Goal: Task Accomplishment & Management: Complete application form

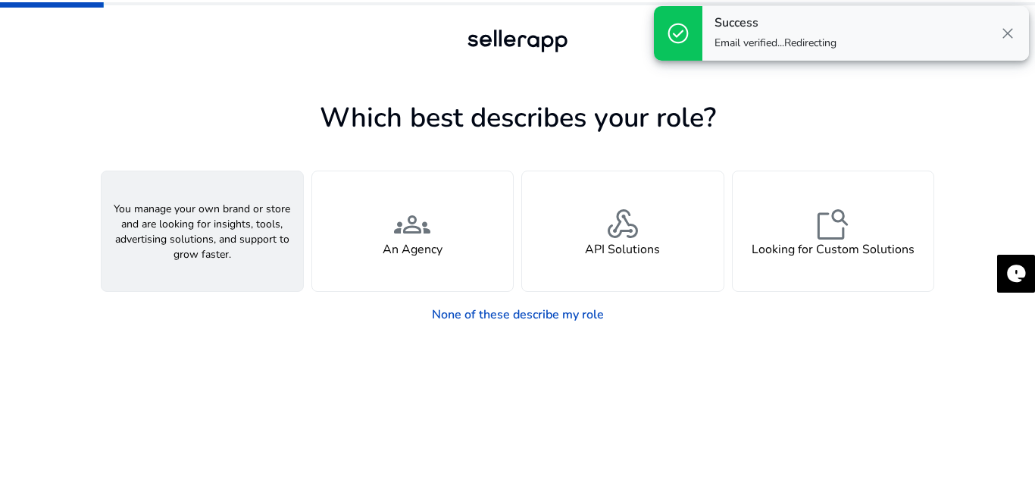
click at [219, 244] on h4 "A Seller" at bounding box center [202, 249] width 45 height 14
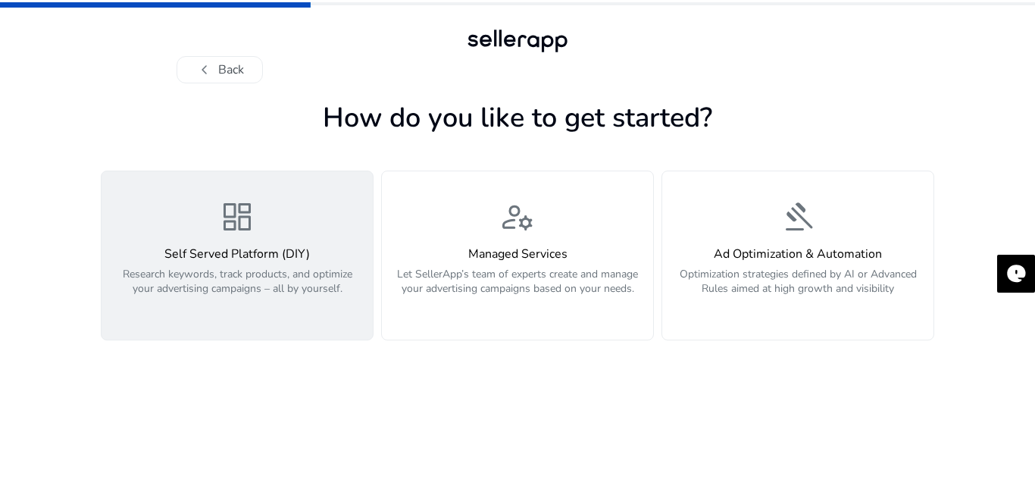
click at [327, 236] on div "dashboard Self Served Platform (DIY) Research keywords, track products, and opt…" at bounding box center [237, 256] width 253 height 114
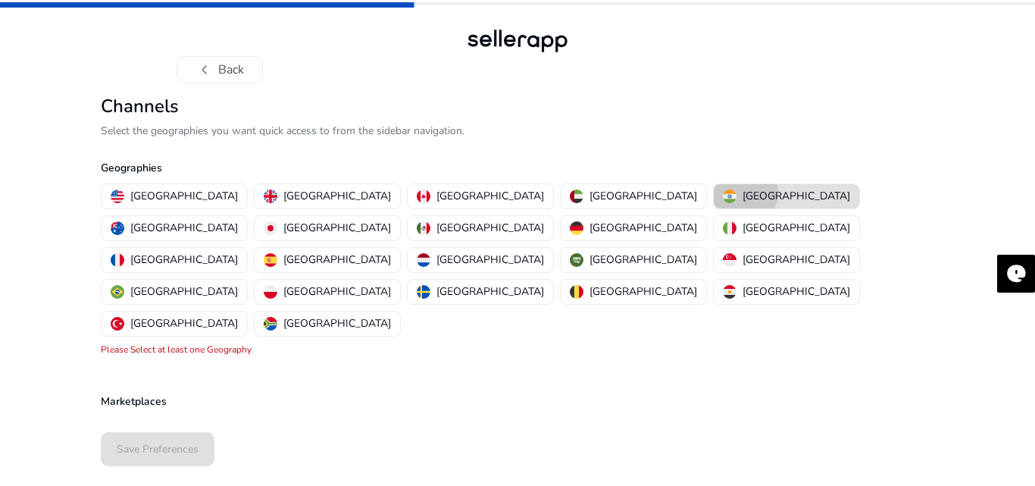
click at [743, 193] on p "[GEOGRAPHIC_DATA]" at bounding box center [797, 196] width 108 height 16
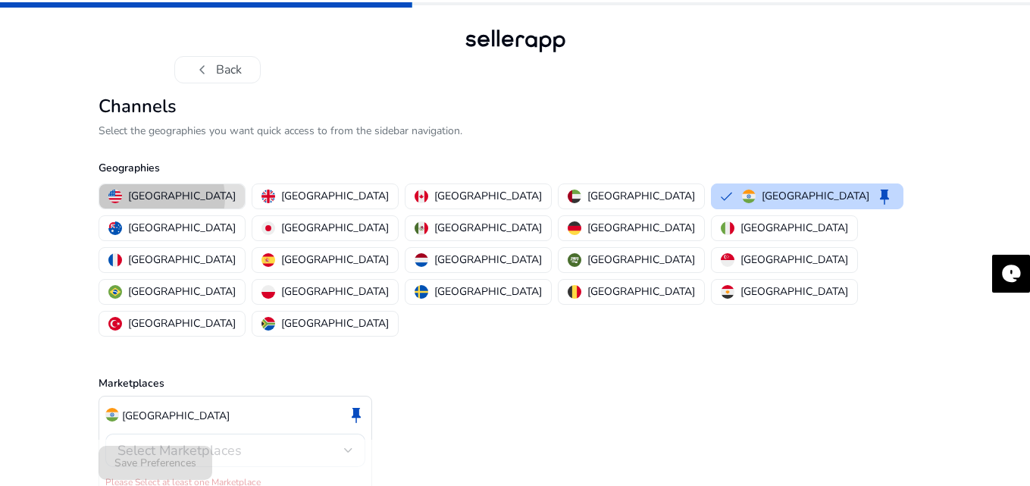
click at [161, 198] on p "[GEOGRAPHIC_DATA]" at bounding box center [182, 196] width 108 height 16
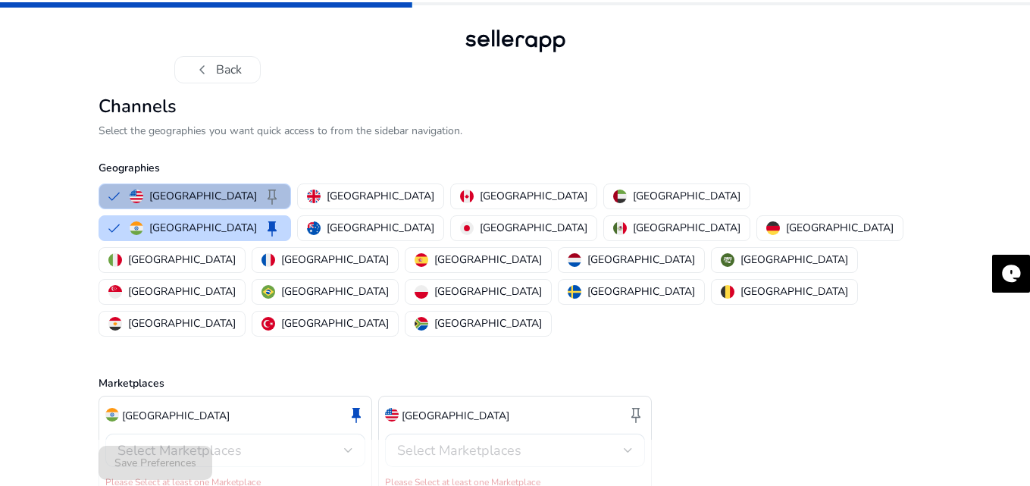
click at [298, 442] on div "Select Marketplaces" at bounding box center [230, 450] width 227 height 17
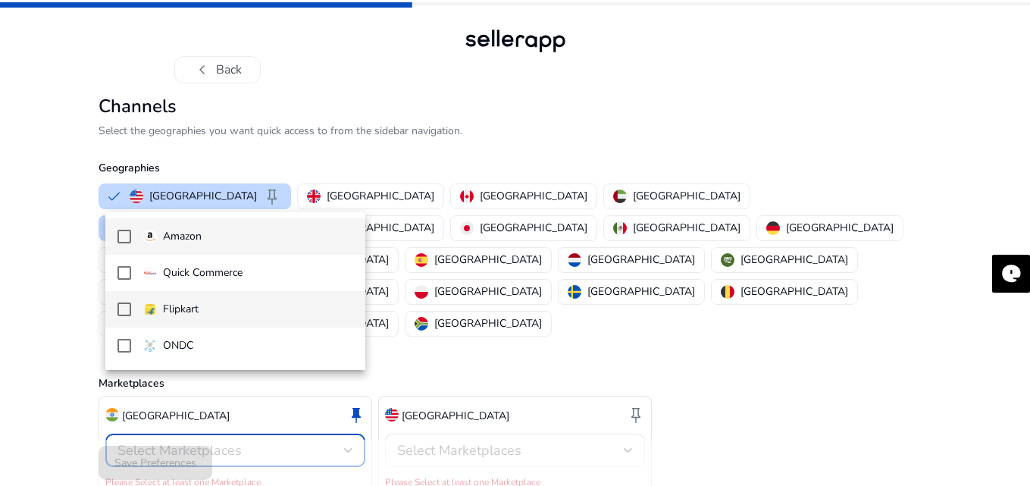
click at [120, 311] on mat-pseudo-checkbox at bounding box center [124, 309] width 14 height 14
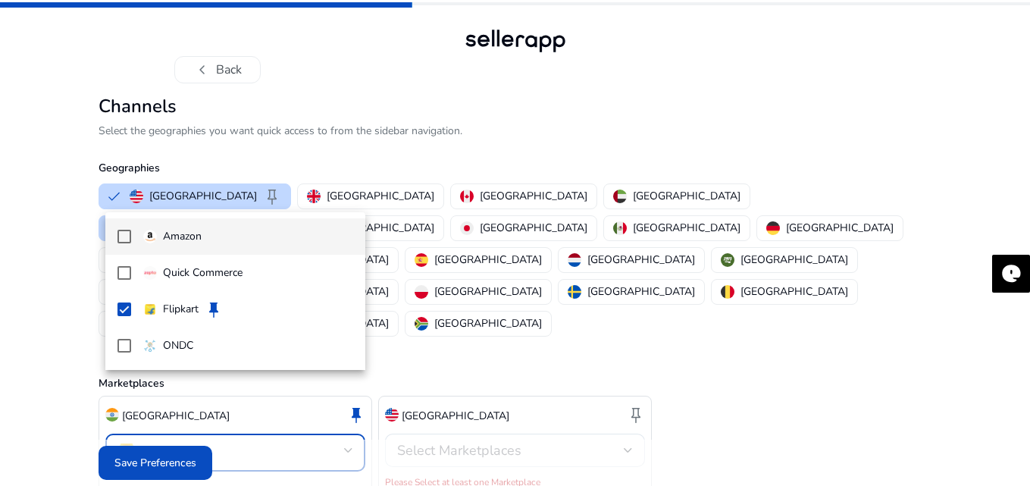
click at [124, 236] on mat-pseudo-checkbox at bounding box center [124, 237] width 14 height 14
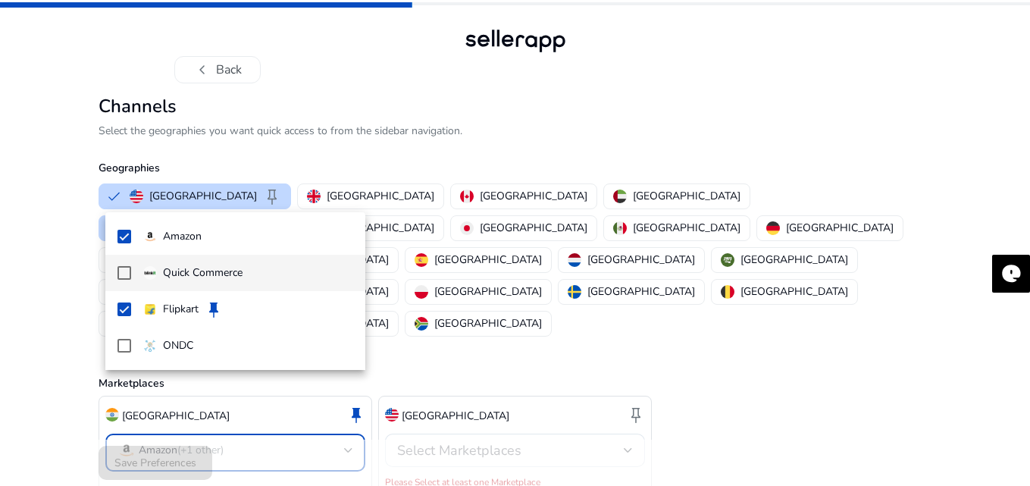
click at [125, 269] on mat-pseudo-checkbox at bounding box center [124, 273] width 14 height 14
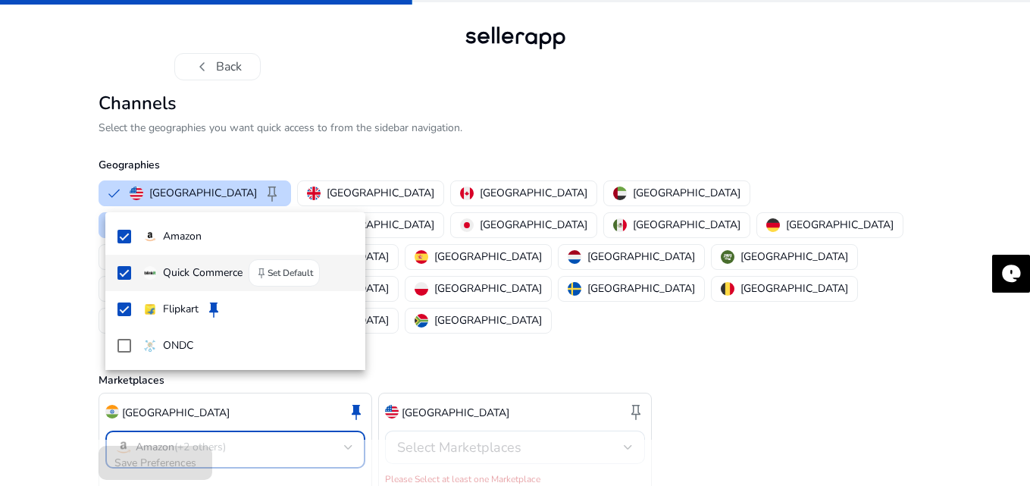
scroll to position [4, 0]
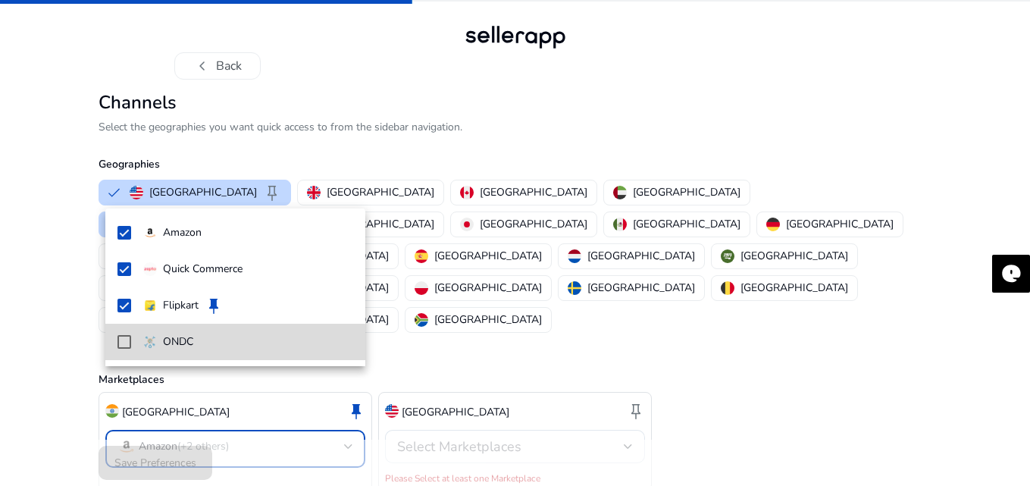
click at [122, 344] on mat-pseudo-checkbox at bounding box center [124, 342] width 14 height 14
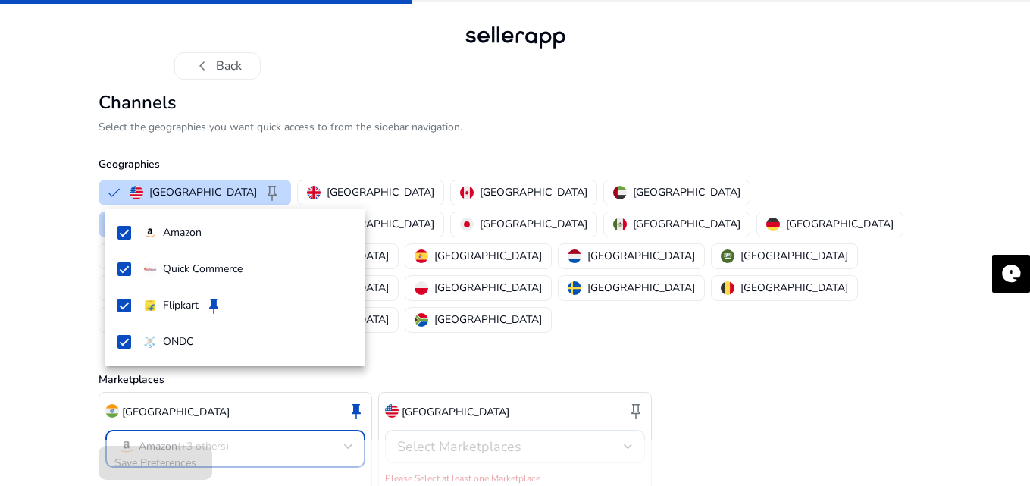
click at [490, 389] on div at bounding box center [515, 243] width 1030 height 486
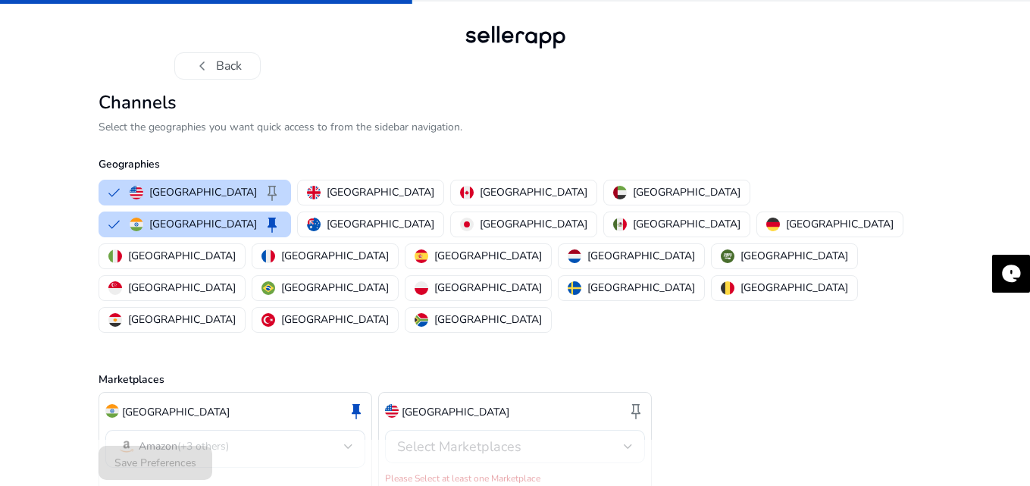
click at [491, 437] on span "Select Marketplaces" at bounding box center [459, 446] width 124 height 18
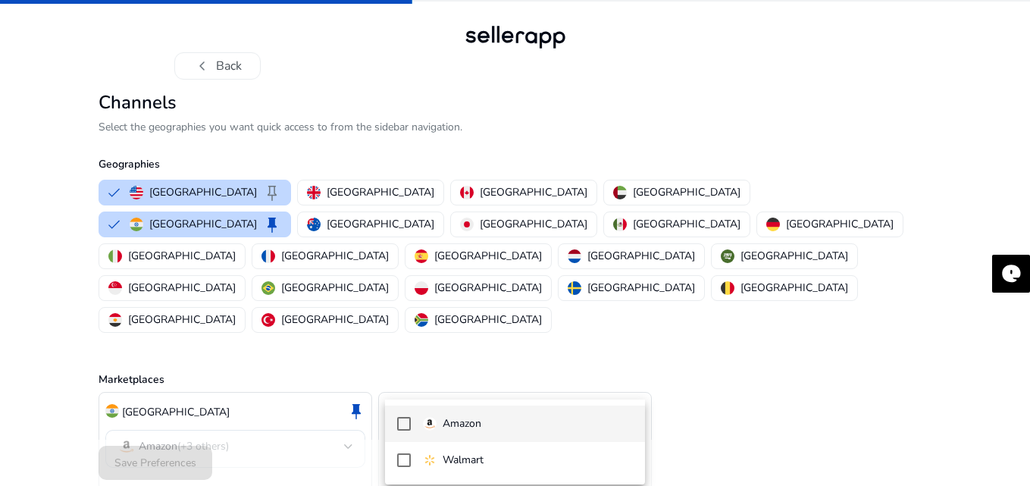
click at [409, 420] on mat-pseudo-checkbox at bounding box center [404, 424] width 14 height 14
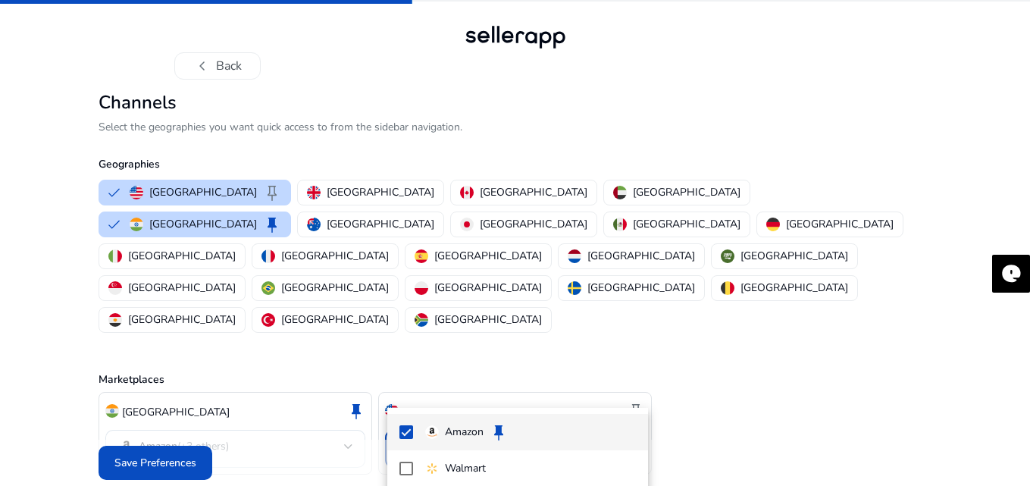
scroll to position [0, 0]
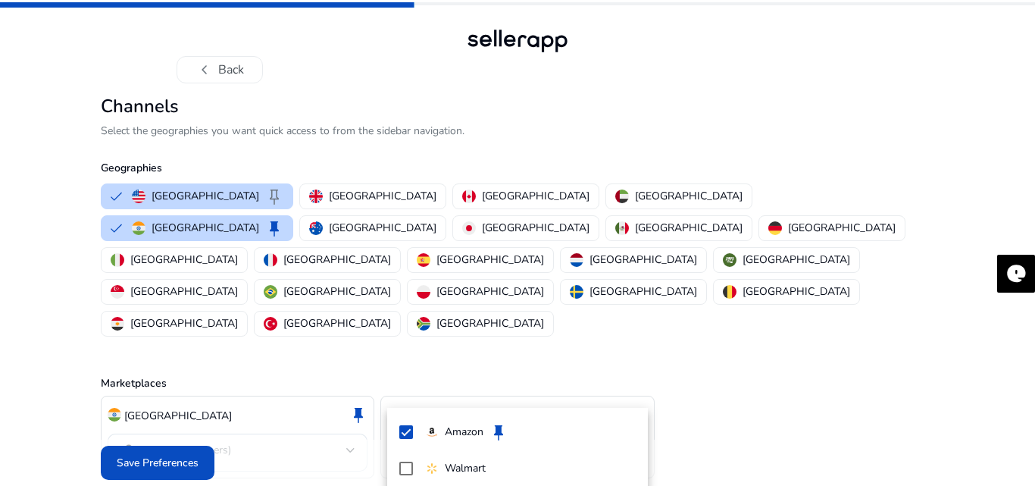
click at [155, 451] on div at bounding box center [517, 243] width 1035 height 486
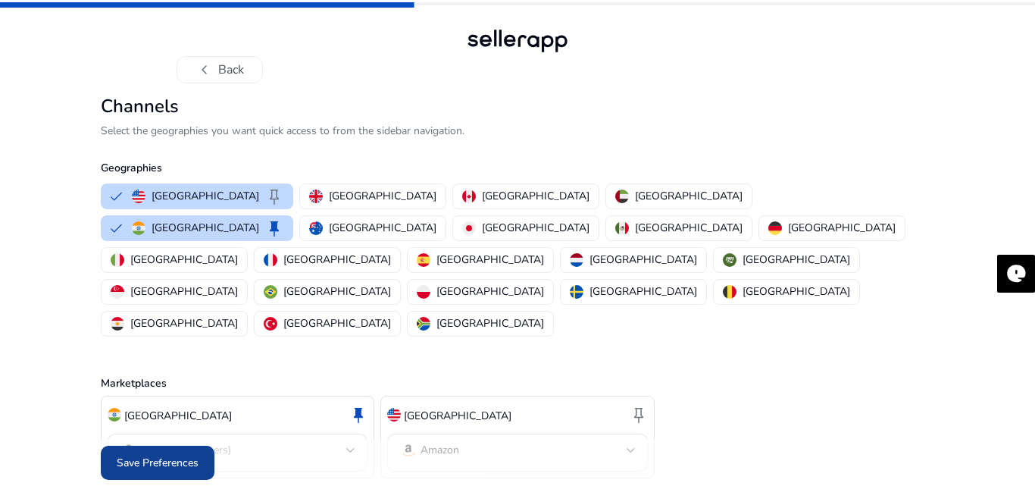
click at [164, 455] on span "Save Preferences" at bounding box center [158, 463] width 82 height 16
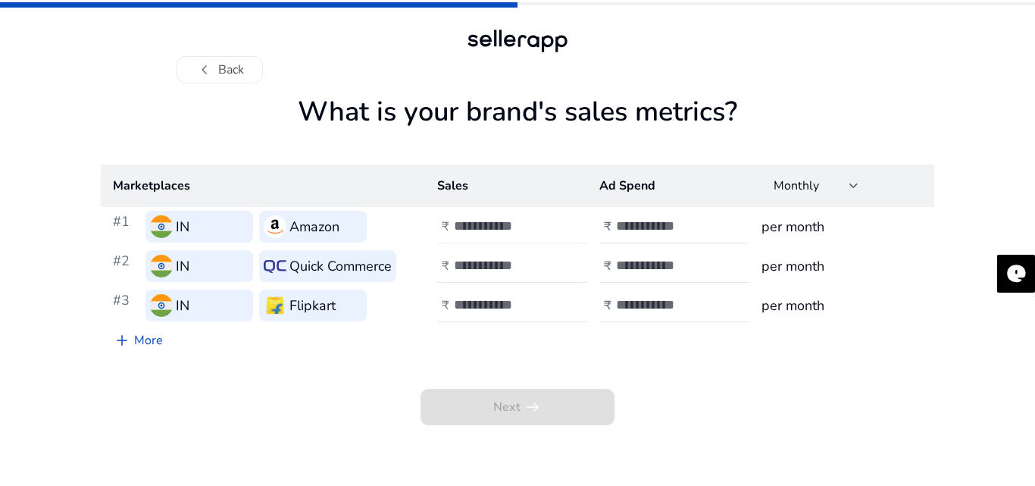
click at [513, 236] on div at bounding box center [522, 226] width 136 height 33
click at [555, 219] on input "*" at bounding box center [505, 225] width 102 height 17
click at [549, 224] on input "*" at bounding box center [505, 225] width 102 height 17
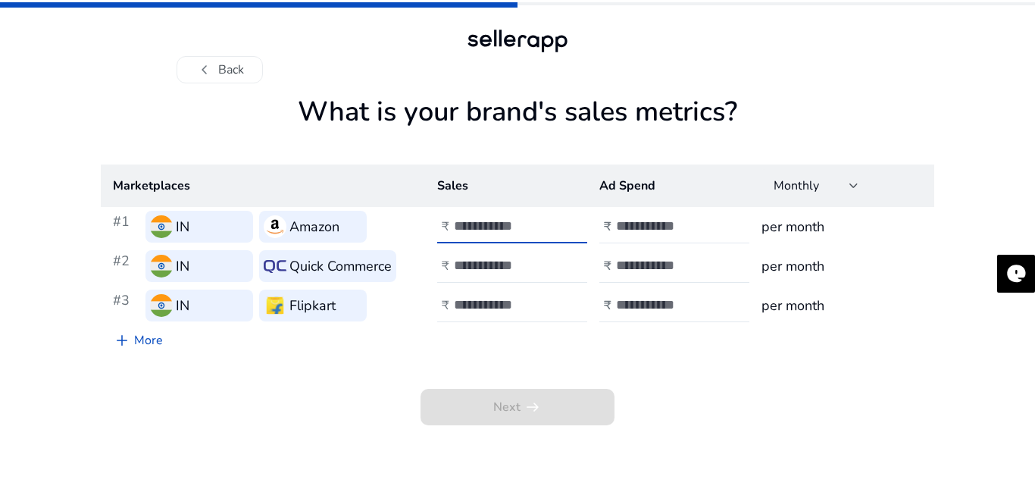
click at [829, 224] on h3 "per month" at bounding box center [842, 226] width 161 height 21
click at [843, 190] on div "Monthly" at bounding box center [812, 185] width 76 height 17
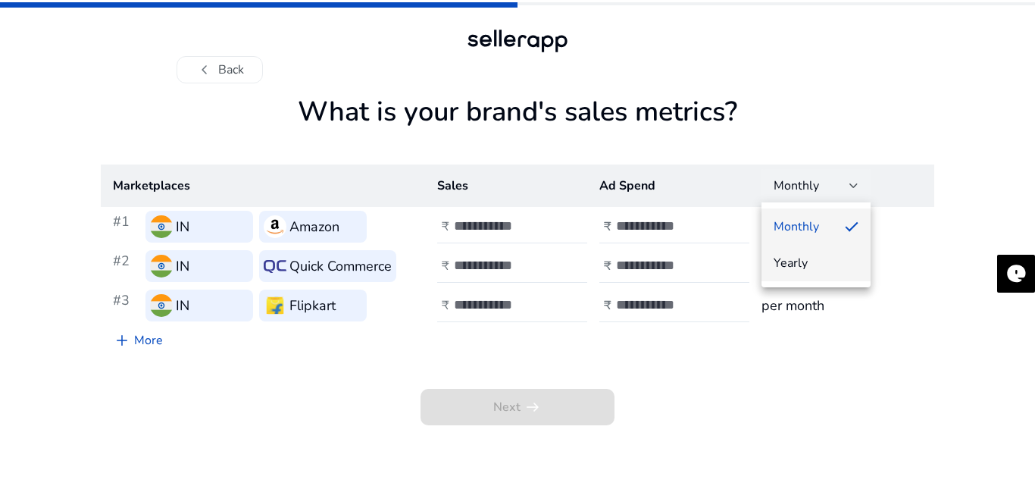
click at [805, 249] on mat-option "Yearly" at bounding box center [816, 263] width 109 height 36
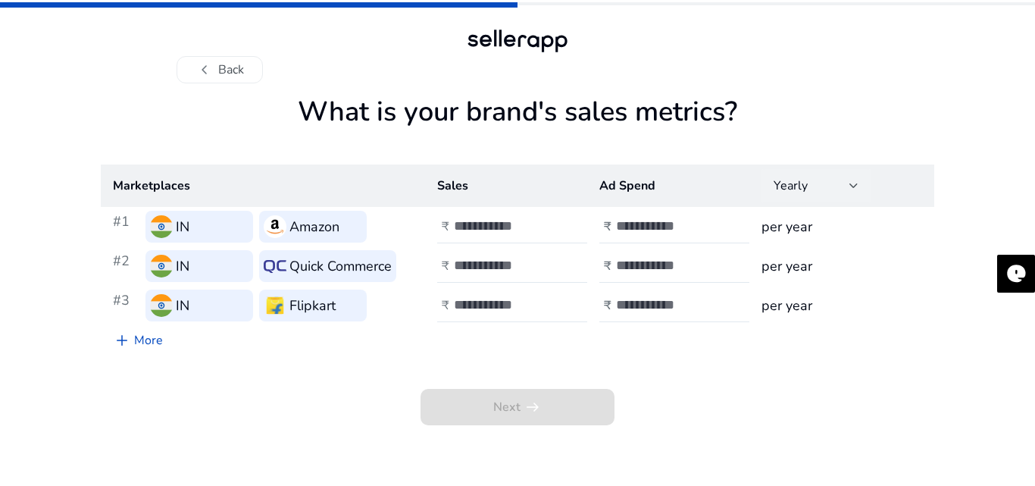
click at [829, 202] on div "Yearly" at bounding box center [816, 185] width 85 height 33
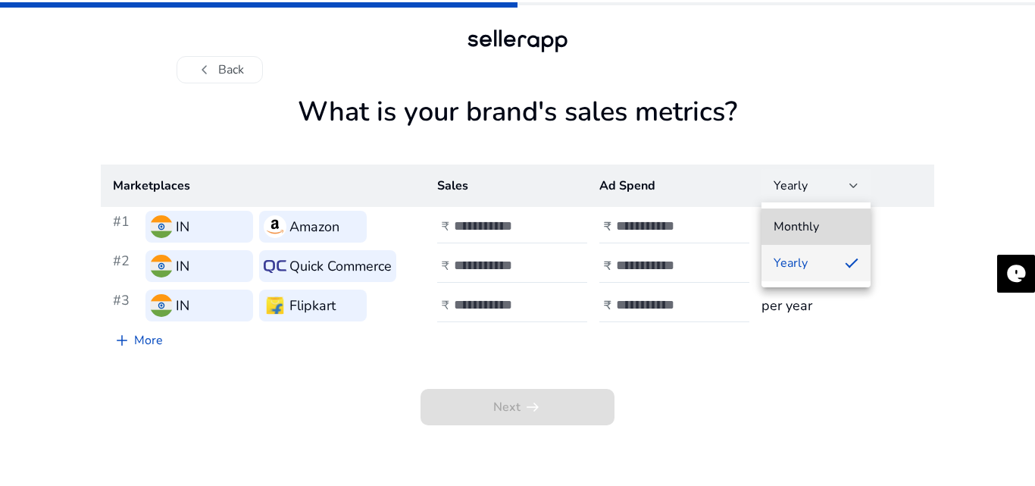
click at [815, 221] on span "Monthly" at bounding box center [816, 226] width 85 height 17
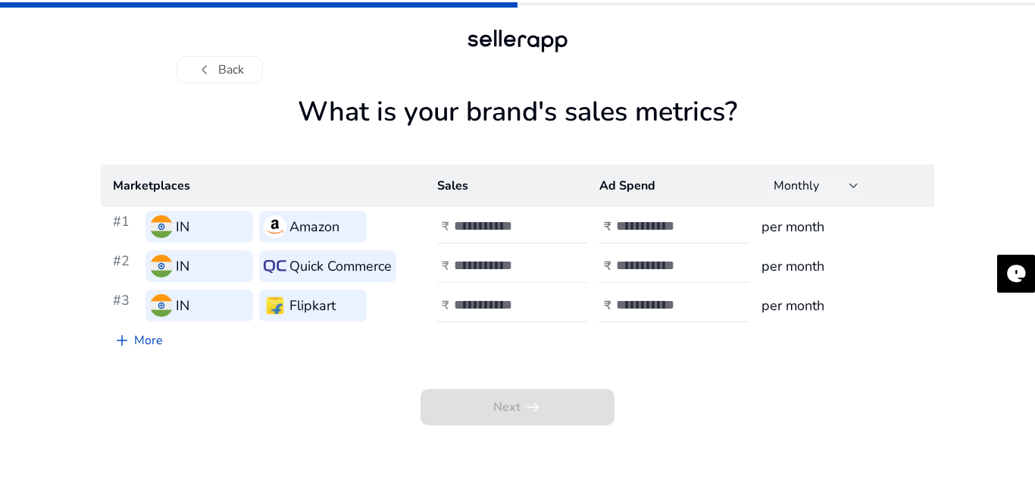
drag, startPoint x: 464, startPoint y: 358, endPoint x: 487, endPoint y: 278, distance: 83.7
click at [466, 358] on div "Next arrow_right_alt" at bounding box center [518, 390] width 834 height 70
drag, startPoint x: 492, startPoint y: 227, endPoint x: 417, endPoint y: 227, distance: 75.0
click at [417, 227] on tr "#1 IN Amazon ₹ * ₹ per month" at bounding box center [518, 226] width 834 height 39
type input "*****"
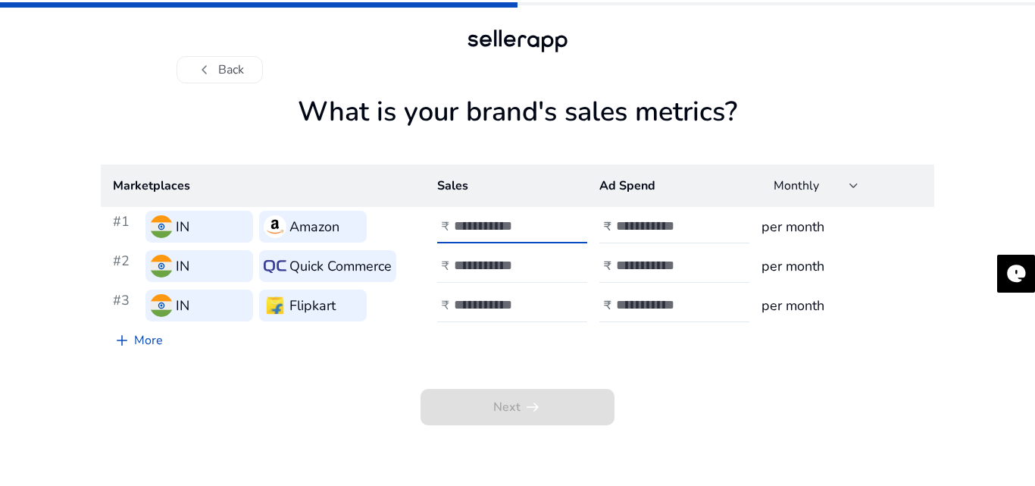
click at [484, 256] on div at bounding box center [522, 265] width 136 height 33
type input "*****"
click at [495, 293] on div at bounding box center [522, 305] width 136 height 33
type input "*****"
click at [805, 261] on h3 "per month" at bounding box center [842, 265] width 161 height 21
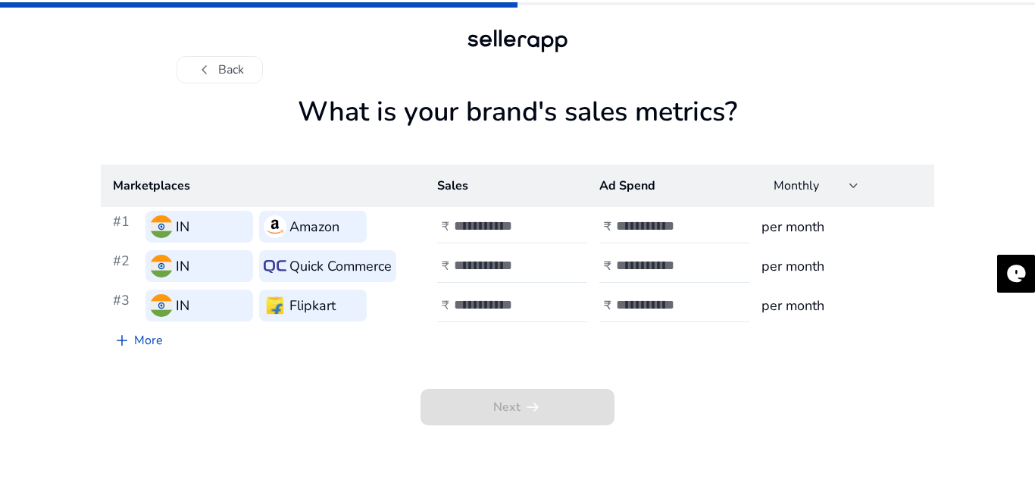
click at [821, 230] on h3 "per month" at bounding box center [842, 226] width 161 height 21
click at [845, 183] on div "Monthly" at bounding box center [812, 185] width 76 height 17
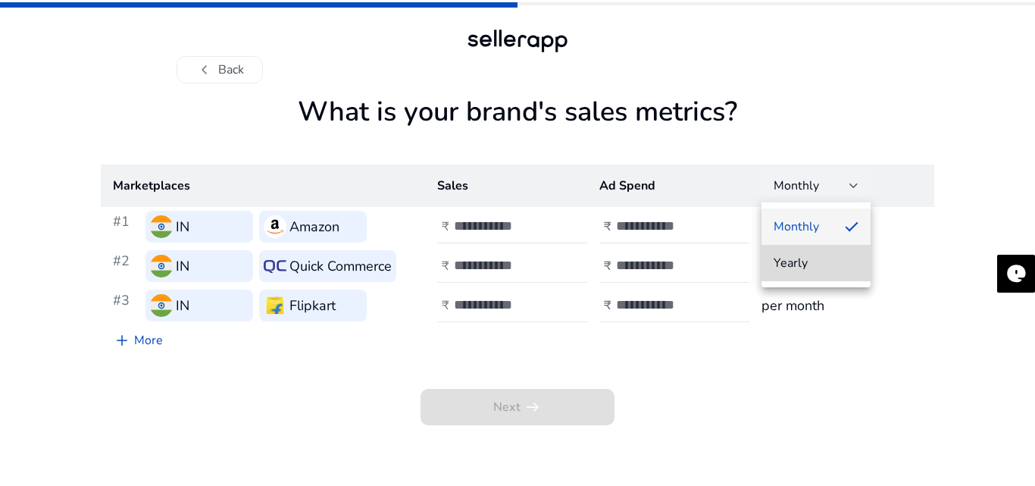
click at [824, 258] on span "Yearly" at bounding box center [816, 263] width 85 height 17
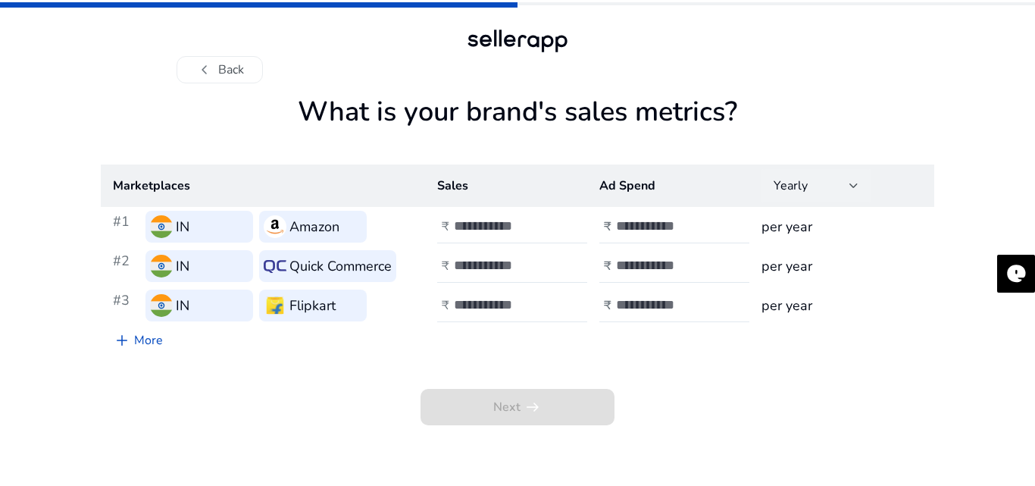
click at [910, 254] on td "per year" at bounding box center [841, 265] width 185 height 39
drag, startPoint x: 668, startPoint y: 245, endPoint x: 677, endPoint y: 237, distance: 11.8
click at [669, 245] on td "₹" at bounding box center [668, 226] width 162 height 39
click at [681, 227] on input "number" at bounding box center [667, 225] width 102 height 17
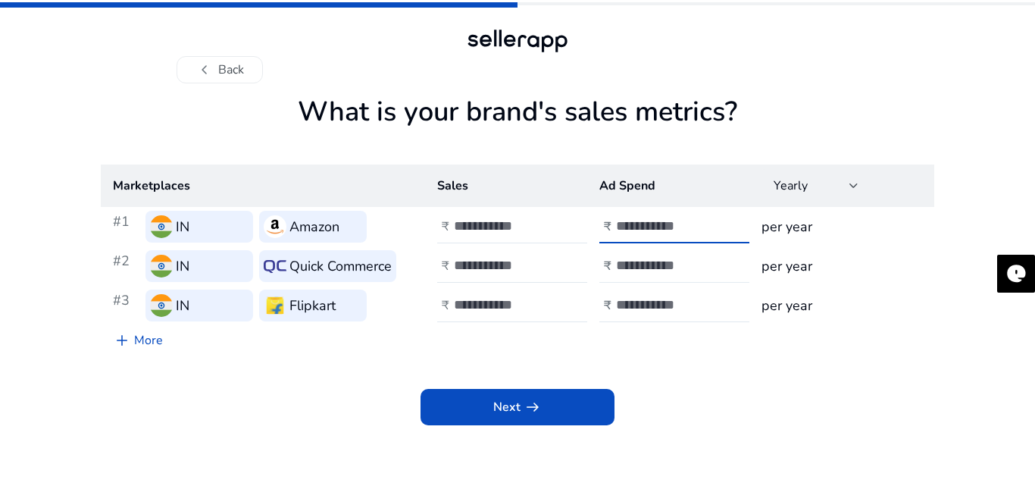
type input "***"
click at [680, 257] on div at bounding box center [684, 265] width 136 height 33
type input "***"
click at [657, 302] on input "number" at bounding box center [667, 304] width 102 height 17
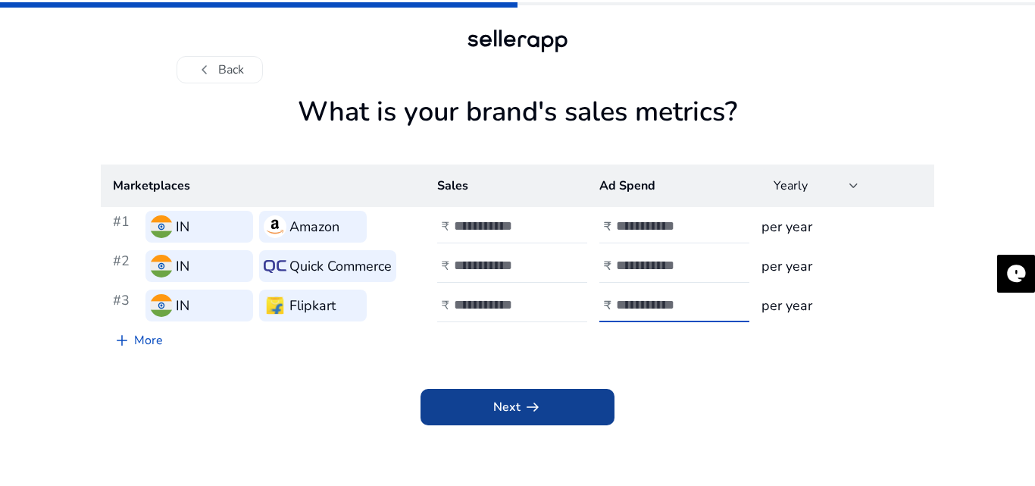
type input "***"
click at [577, 396] on span at bounding box center [518, 407] width 194 height 36
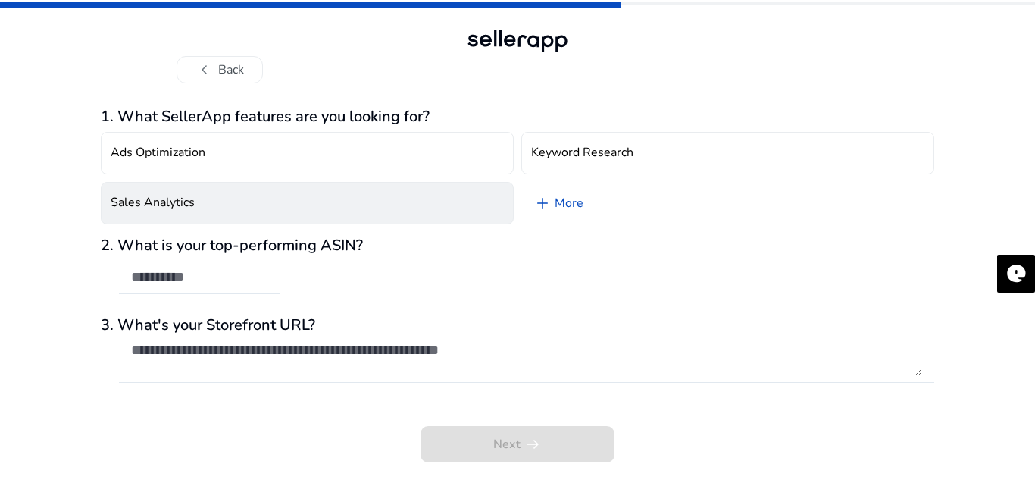
click at [263, 202] on button "Sales Analytics" at bounding box center [307, 203] width 413 height 42
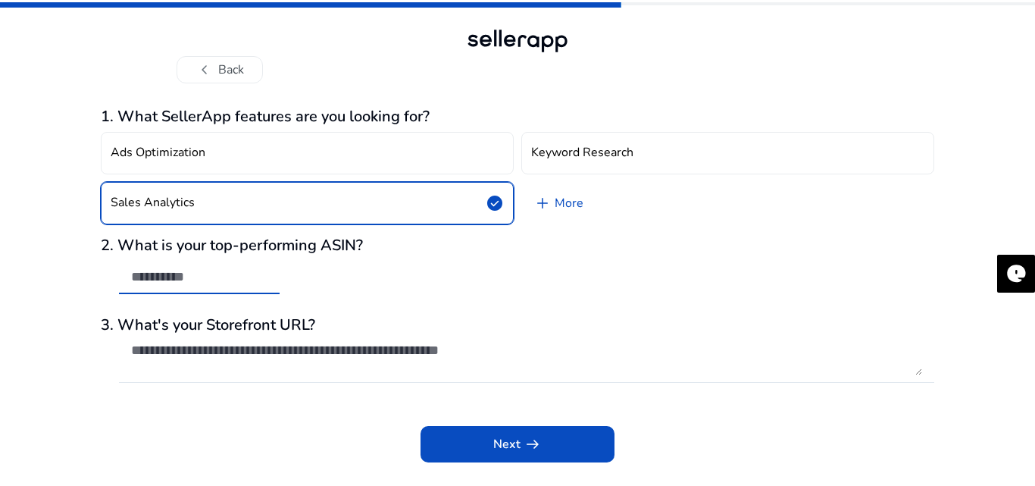
click at [256, 284] on input "text" at bounding box center [199, 276] width 136 height 17
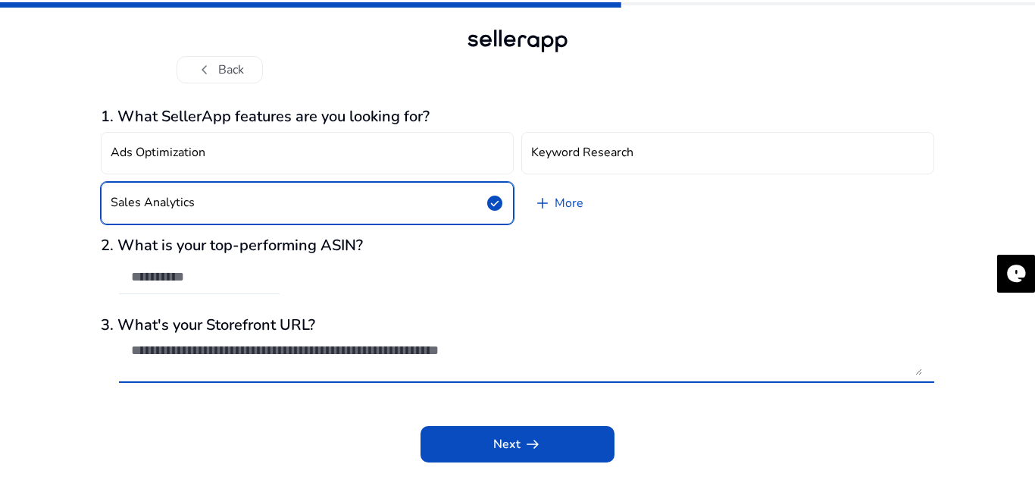
click at [301, 352] on textarea at bounding box center [526, 358] width 791 height 33
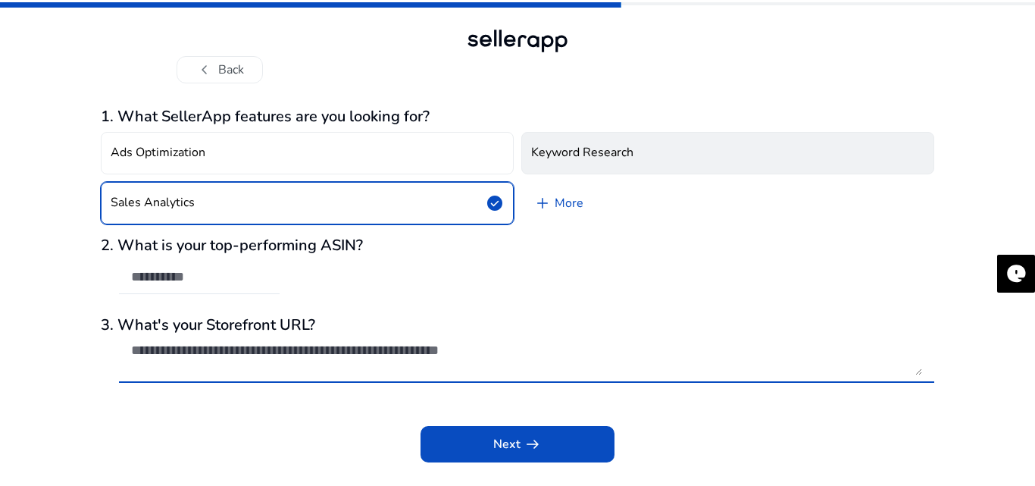
click at [577, 160] on h4 "Keyword Research" at bounding box center [582, 152] width 102 height 14
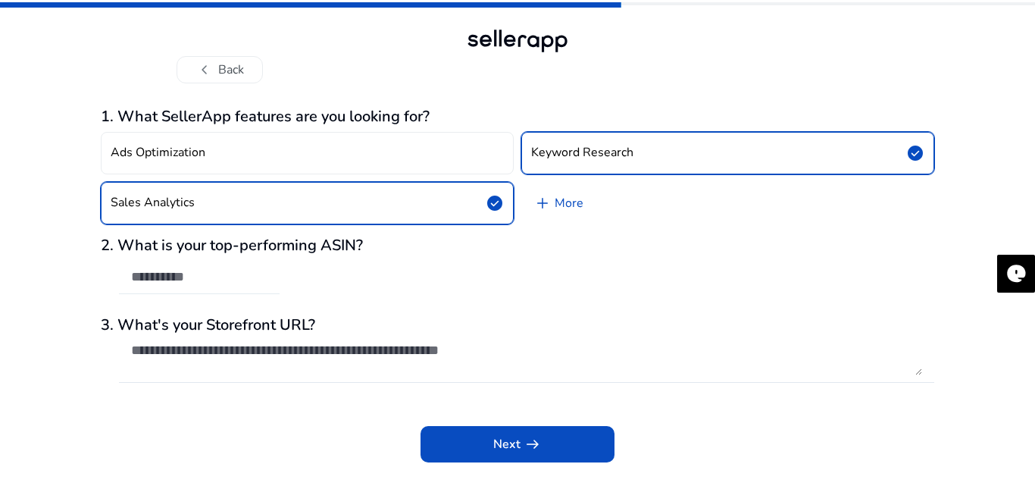
click at [262, 287] on div at bounding box center [199, 277] width 136 height 33
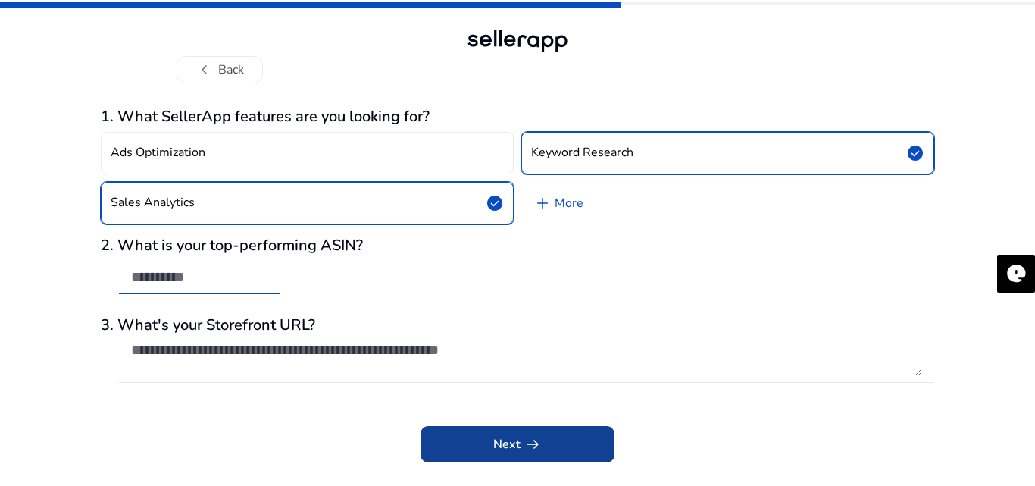
click at [492, 435] on span at bounding box center [518, 444] width 194 height 36
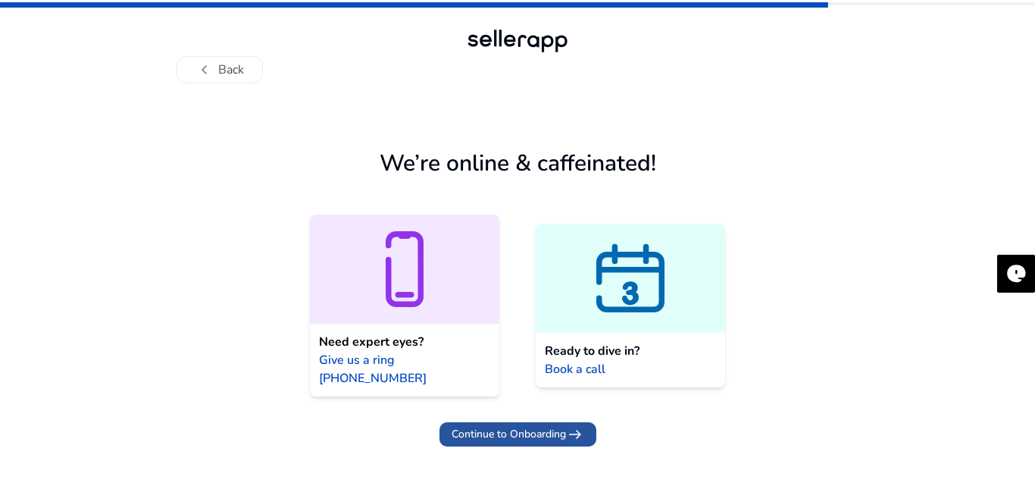
click at [548, 426] on span "Continue to Onboarding" at bounding box center [509, 434] width 114 height 16
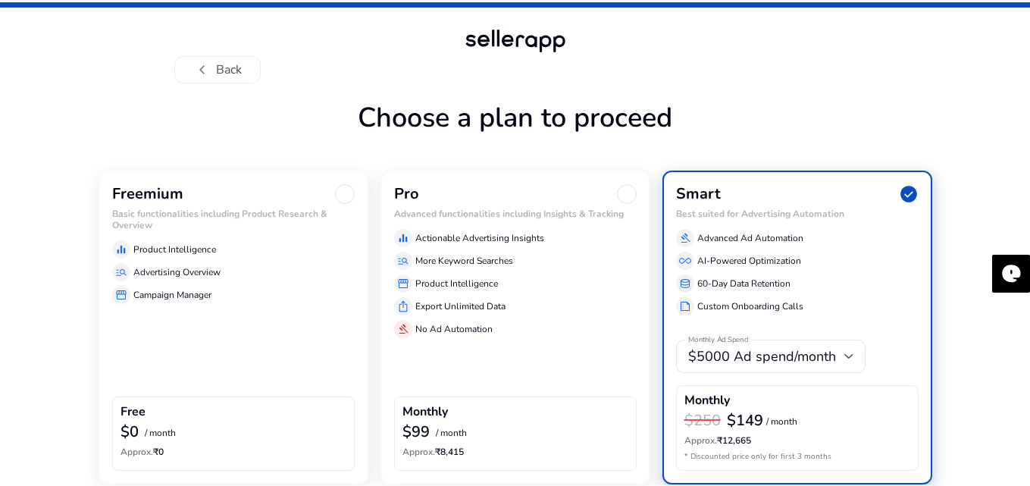
scroll to position [65, 0]
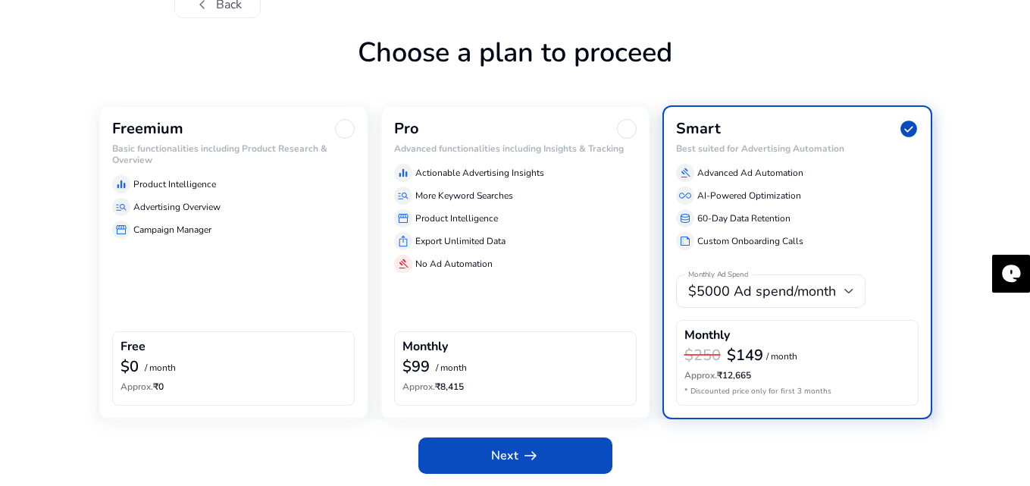
click at [314, 188] on div "equalizer Product Intelligence" at bounding box center [233, 184] width 242 height 18
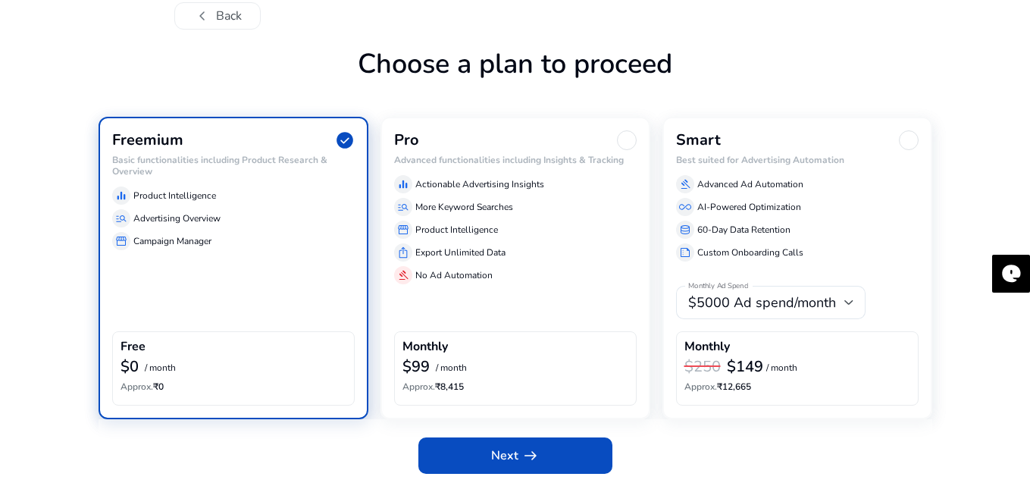
scroll to position [54, 0]
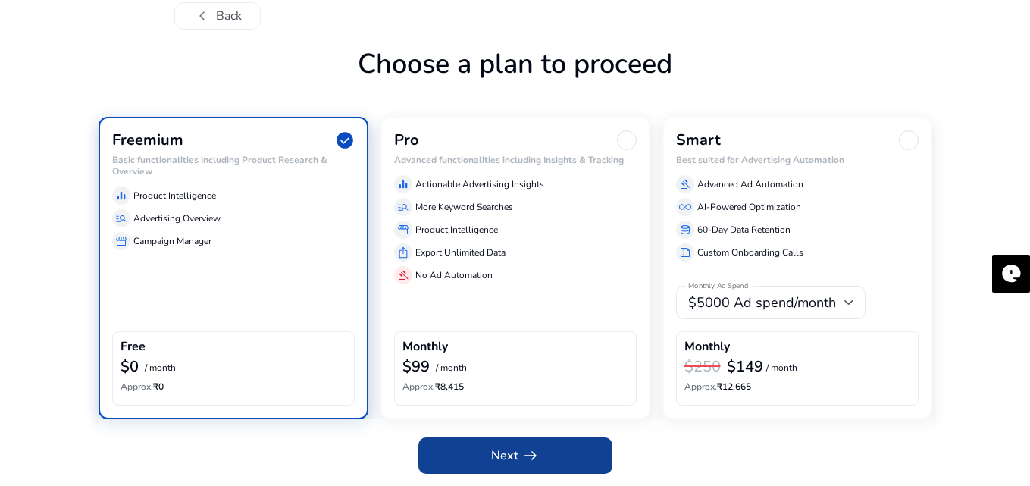
click at [530, 458] on span "arrow_right_alt" at bounding box center [530, 455] width 18 height 18
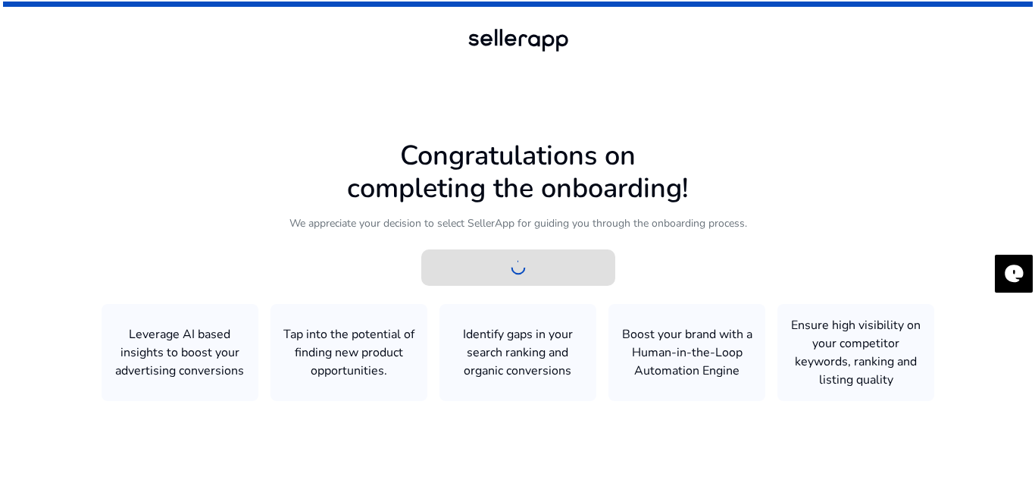
scroll to position [0, 0]
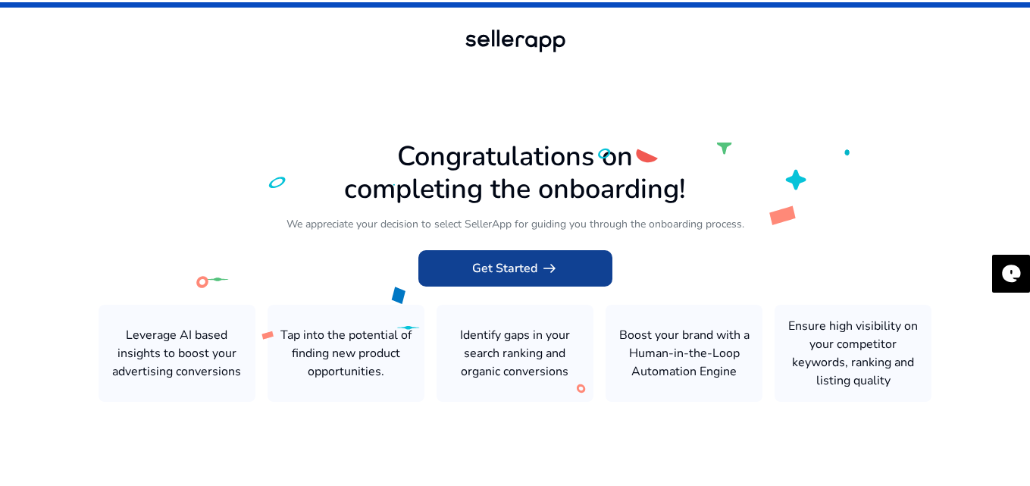
click at [504, 276] on span "Get Started arrow_right_alt" at bounding box center [515, 268] width 86 height 18
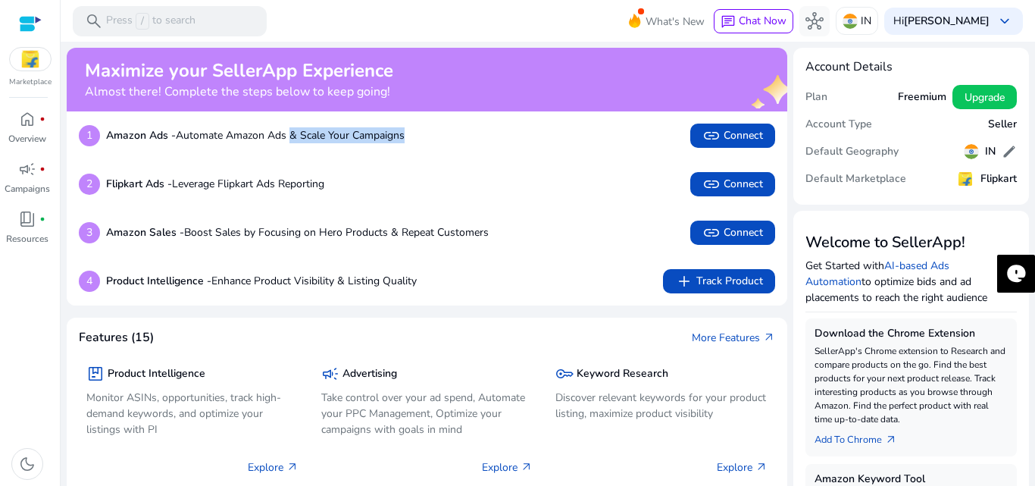
drag, startPoint x: 294, startPoint y: 135, endPoint x: 417, endPoint y: 135, distance: 122.8
click at [417, 135] on div "1 Amazon Ads - Automate Amazon Ads & Scale Your Campaigns link Connect" at bounding box center [427, 136] width 696 height 24
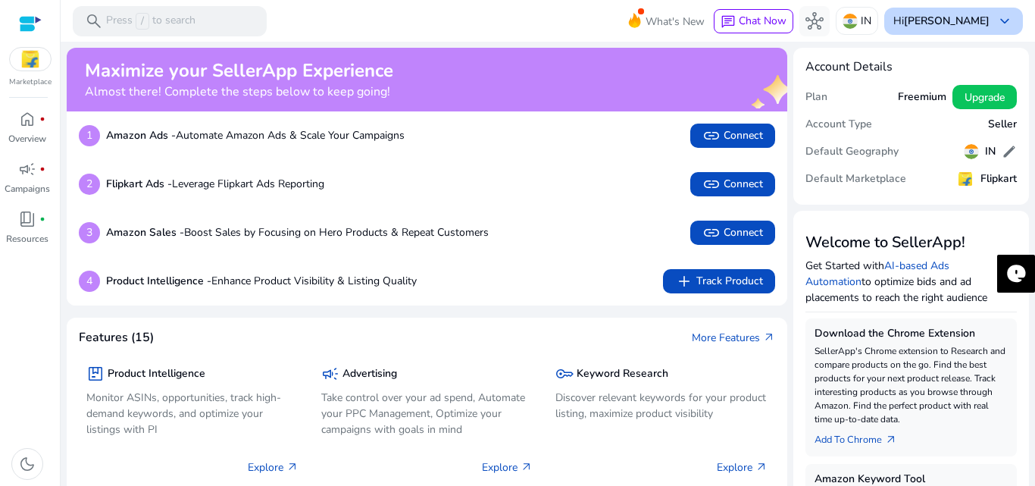
click at [933, 23] on b "[PERSON_NAME]" at bounding box center [947, 21] width 86 height 14
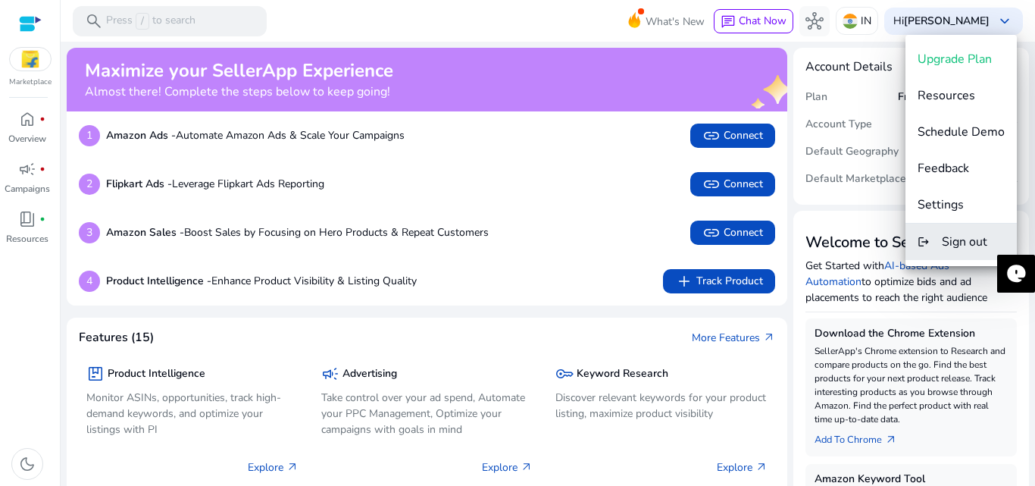
click at [976, 246] on span "Sign out" at bounding box center [964, 241] width 45 height 17
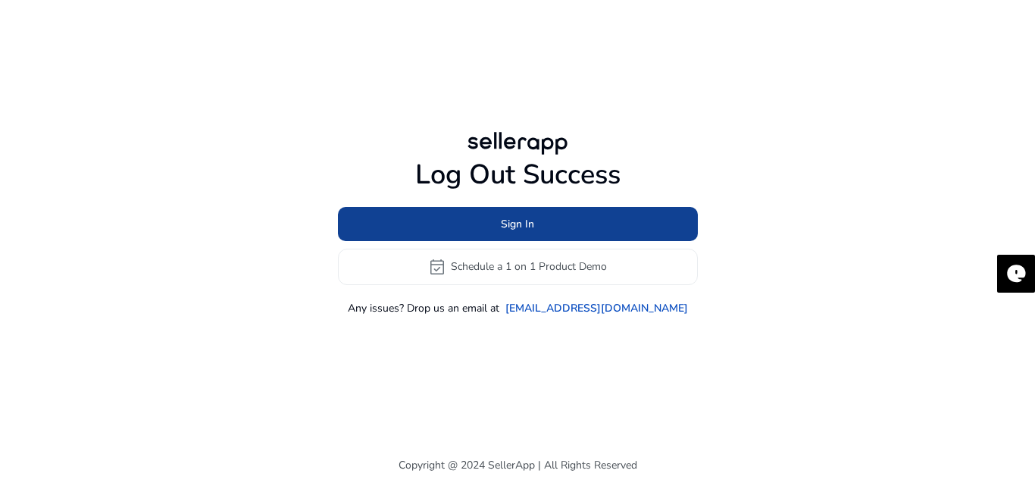
click at [571, 239] on span at bounding box center [518, 223] width 360 height 36
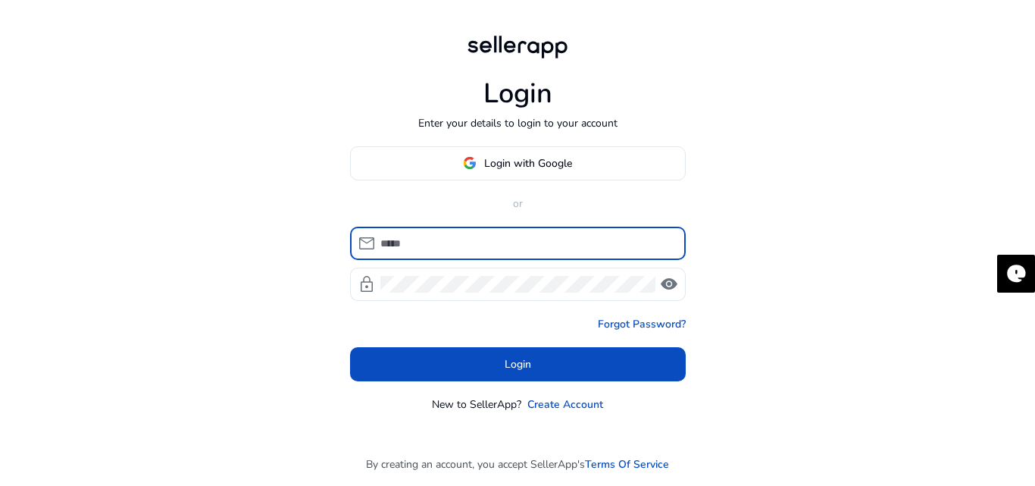
type input "**********"
click at [565, 227] on div "**********" at bounding box center [526, 243] width 293 height 33
click at [673, 283] on span "visibility" at bounding box center [669, 284] width 18 height 18
